Goal: Find specific fact

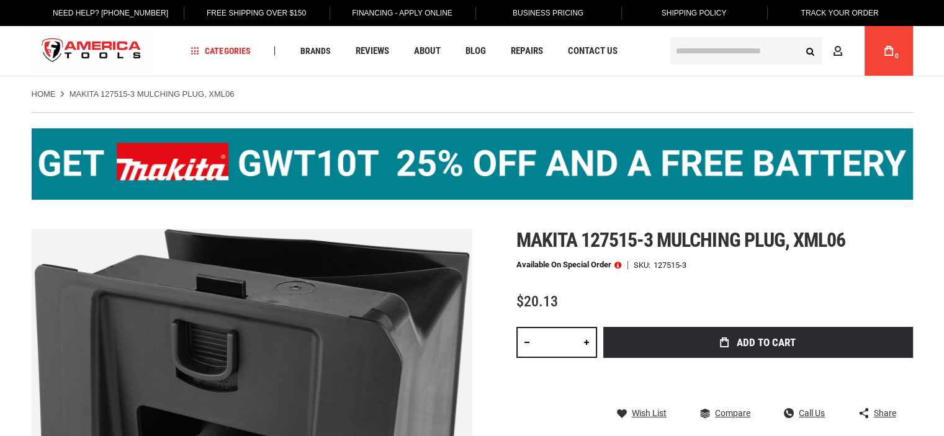
click at [822, 244] on span "Makita 127515-3 mulching plug, xml06" at bounding box center [680, 240] width 329 height 24
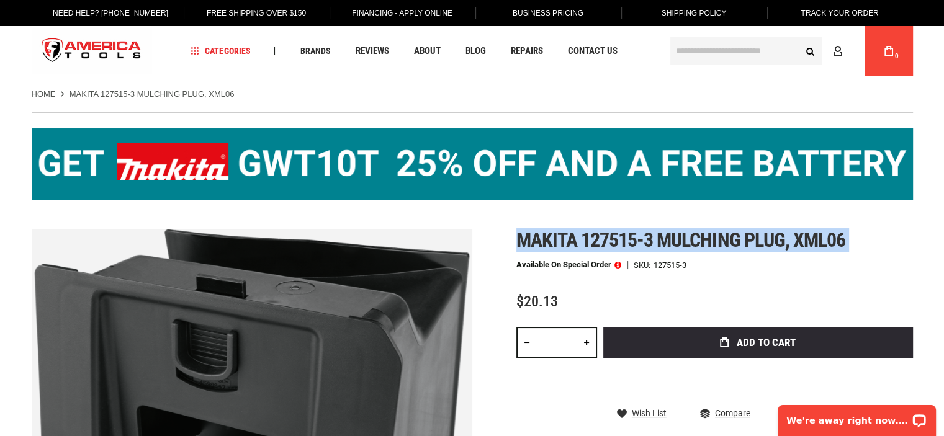
click at [822, 244] on span "Makita 127515-3 mulching plug, xml06" at bounding box center [680, 240] width 329 height 24
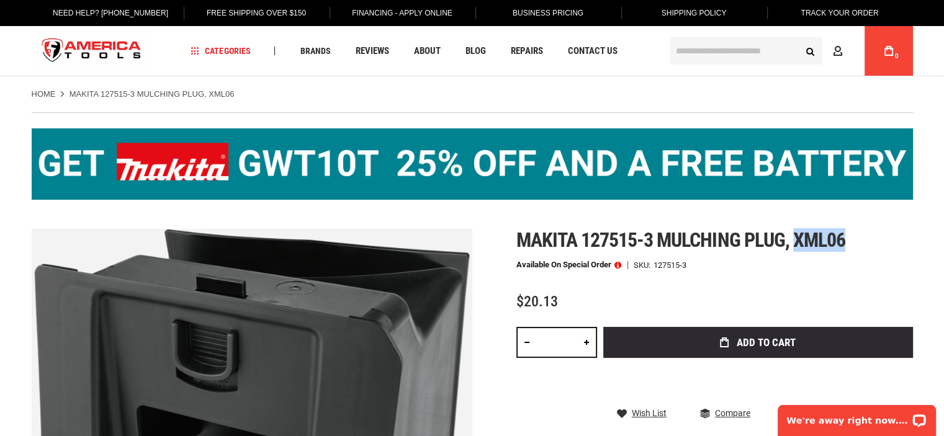
click at [827, 245] on span "Makita 127515-3 mulching plug, xml06" at bounding box center [680, 240] width 329 height 24
copy span "xml06"
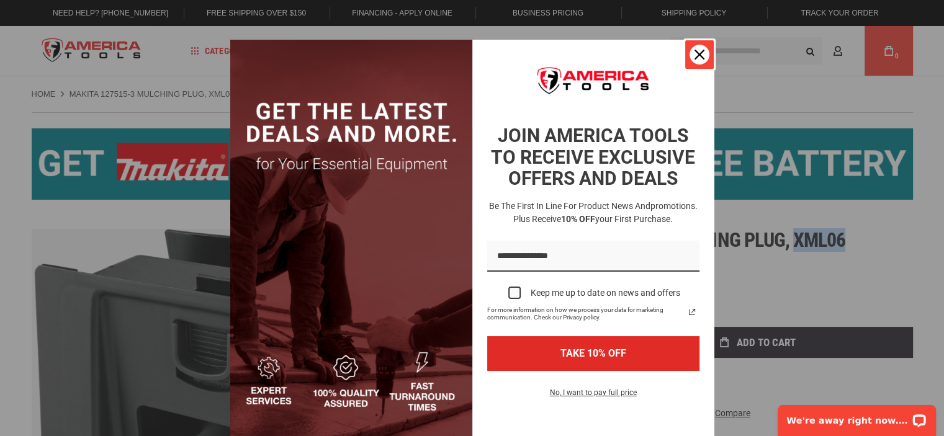
click at [702, 51] on div "Close" at bounding box center [699, 55] width 20 height 20
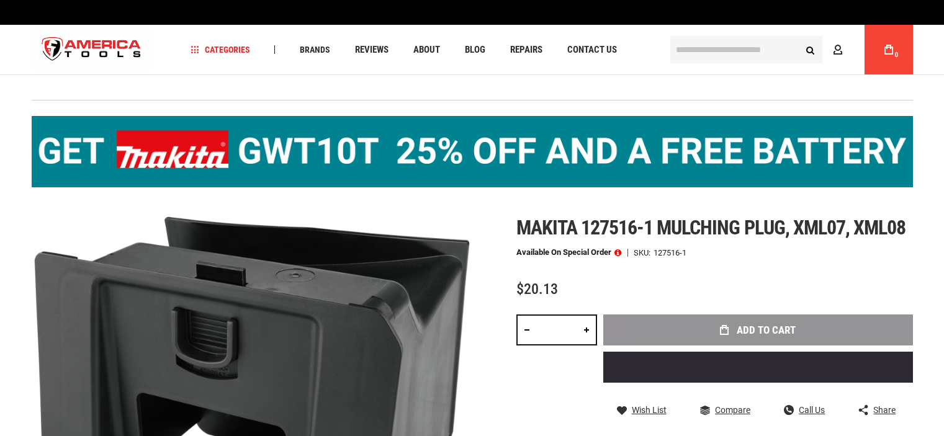
click at [831, 216] on span "Makita 127516-1 mulching plug, xml07, xml08" at bounding box center [711, 228] width 390 height 24
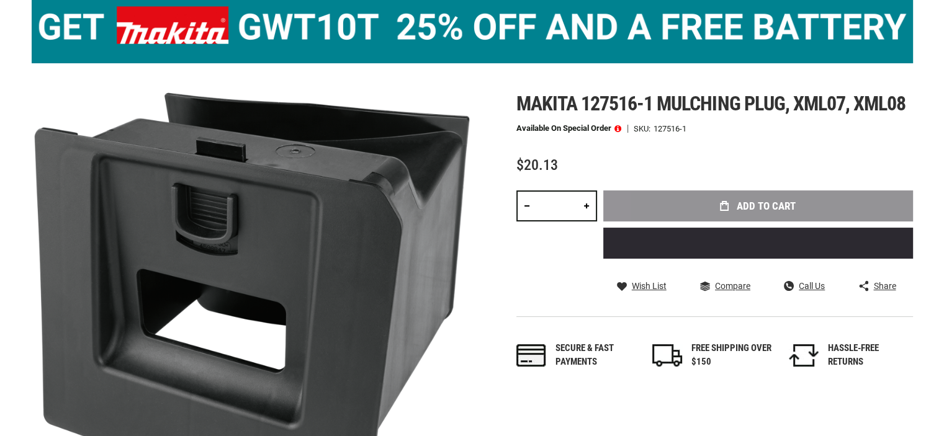
click at [831, 104] on span "Makita 127516-1 mulching plug, xml07, xml08" at bounding box center [711, 104] width 390 height 24
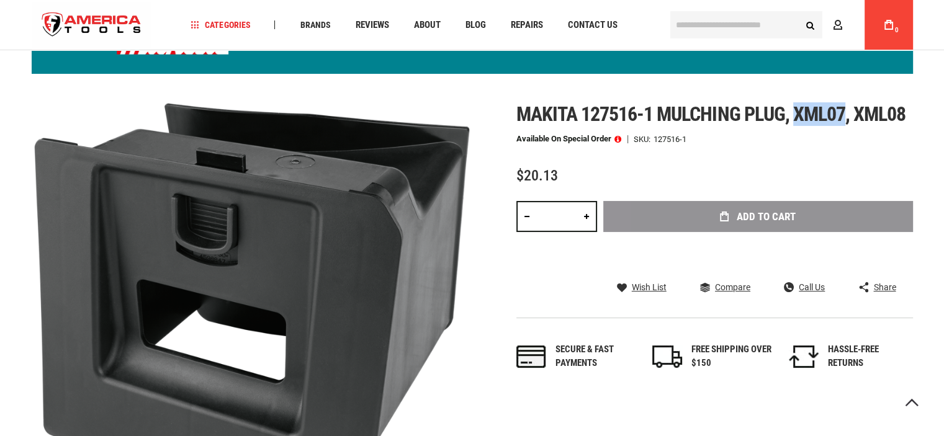
scroll to position [135, 0]
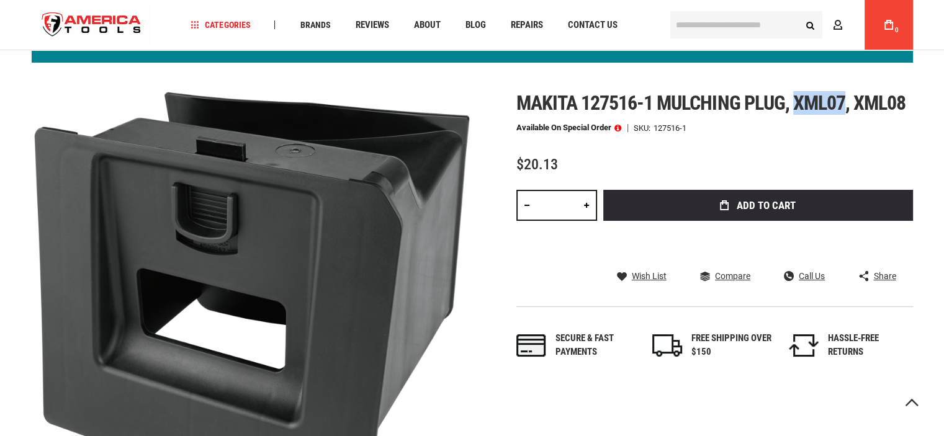
click at [799, 105] on span "Makita 127516-1 mulching plug, xml07, xml08" at bounding box center [711, 103] width 390 height 24
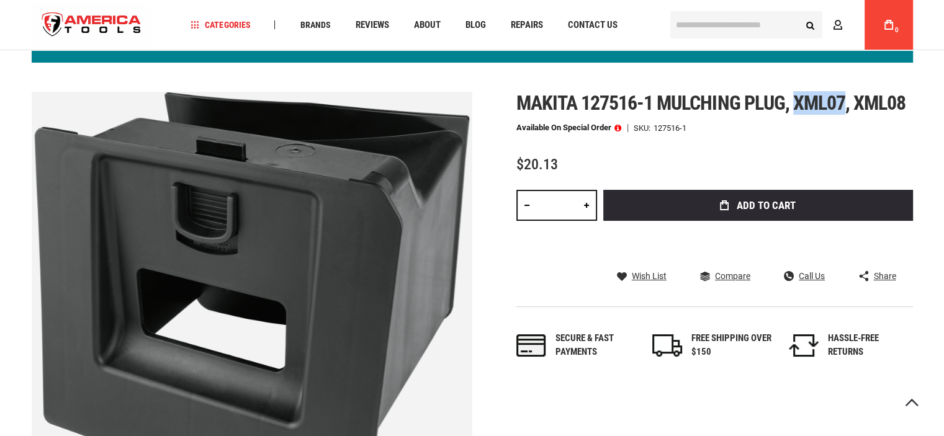
click at [799, 105] on span "Makita 127516-1 mulching plug, xml07, xml08" at bounding box center [711, 103] width 390 height 24
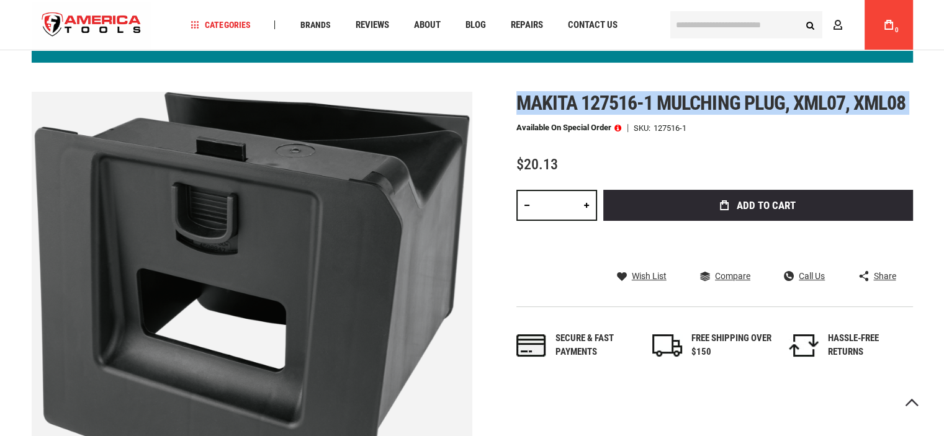
click at [799, 105] on span "Makita 127516-1 mulching plug, xml07, xml08" at bounding box center [711, 103] width 390 height 24
click at [754, 105] on span "Makita 127516-1 mulching plug, xml07, xml08" at bounding box center [711, 103] width 390 height 24
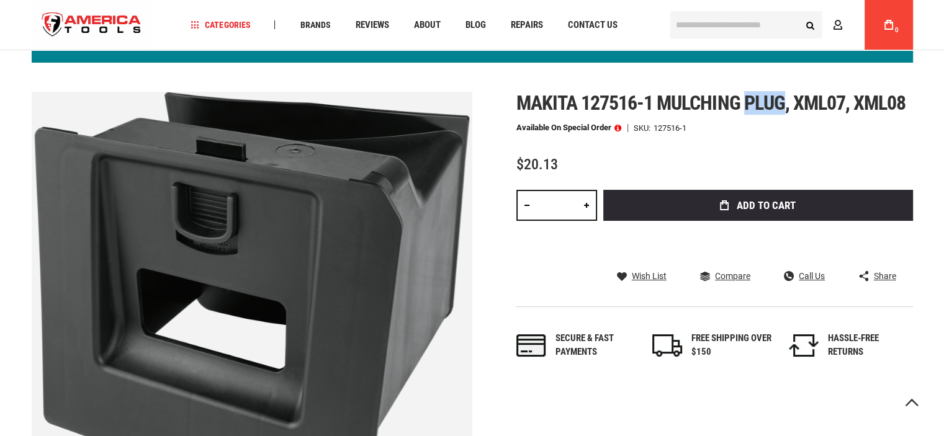
drag, startPoint x: 754, startPoint y: 105, endPoint x: 894, endPoint y: 114, distance: 139.9
click at [756, 107] on span "Makita 127516-1 mulching plug, xml07, xml08" at bounding box center [711, 103] width 390 height 24
click at [835, 99] on span "Makita 127516-1 mulching plug, xml07, xml08" at bounding box center [711, 103] width 390 height 24
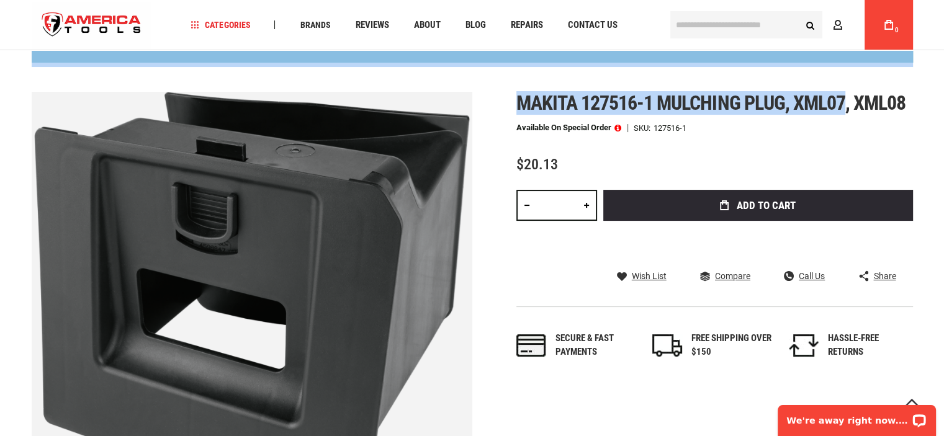
scroll to position [0, 0]
click at [882, 87] on div at bounding box center [472, 33] width 881 height 117
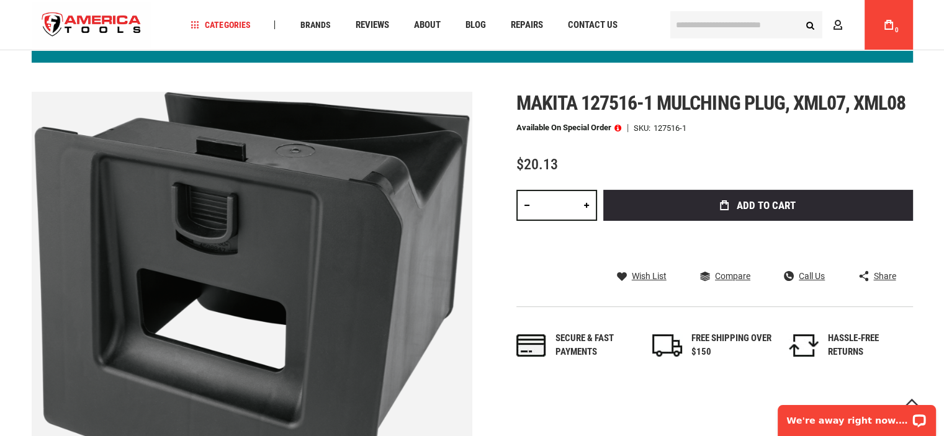
click at [887, 104] on span "Makita 127516-1 mulching plug, xml07, xml08" at bounding box center [711, 103] width 390 height 24
click at [836, 102] on span "Makita 127516-1 mulching plug, xml07, xml08" at bounding box center [711, 103] width 390 height 24
copy span "xml07, xml08"
click at [612, 105] on span "Makita 127516-1 mulching plug, xml07, xml08" at bounding box center [711, 103] width 390 height 24
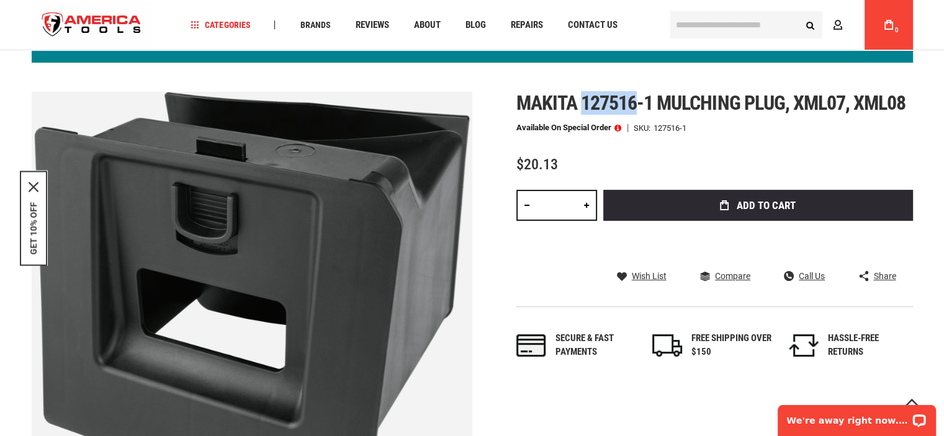
click at [612, 105] on span "Makita 127516-1 mulching plug, xml07, xml08" at bounding box center [711, 103] width 390 height 24
click at [647, 107] on span "Makita 127516-1 mulching plug, xml07, xml08" at bounding box center [711, 103] width 390 height 24
copy span "127516-1"
